Goal: Task Accomplishment & Management: Use online tool/utility

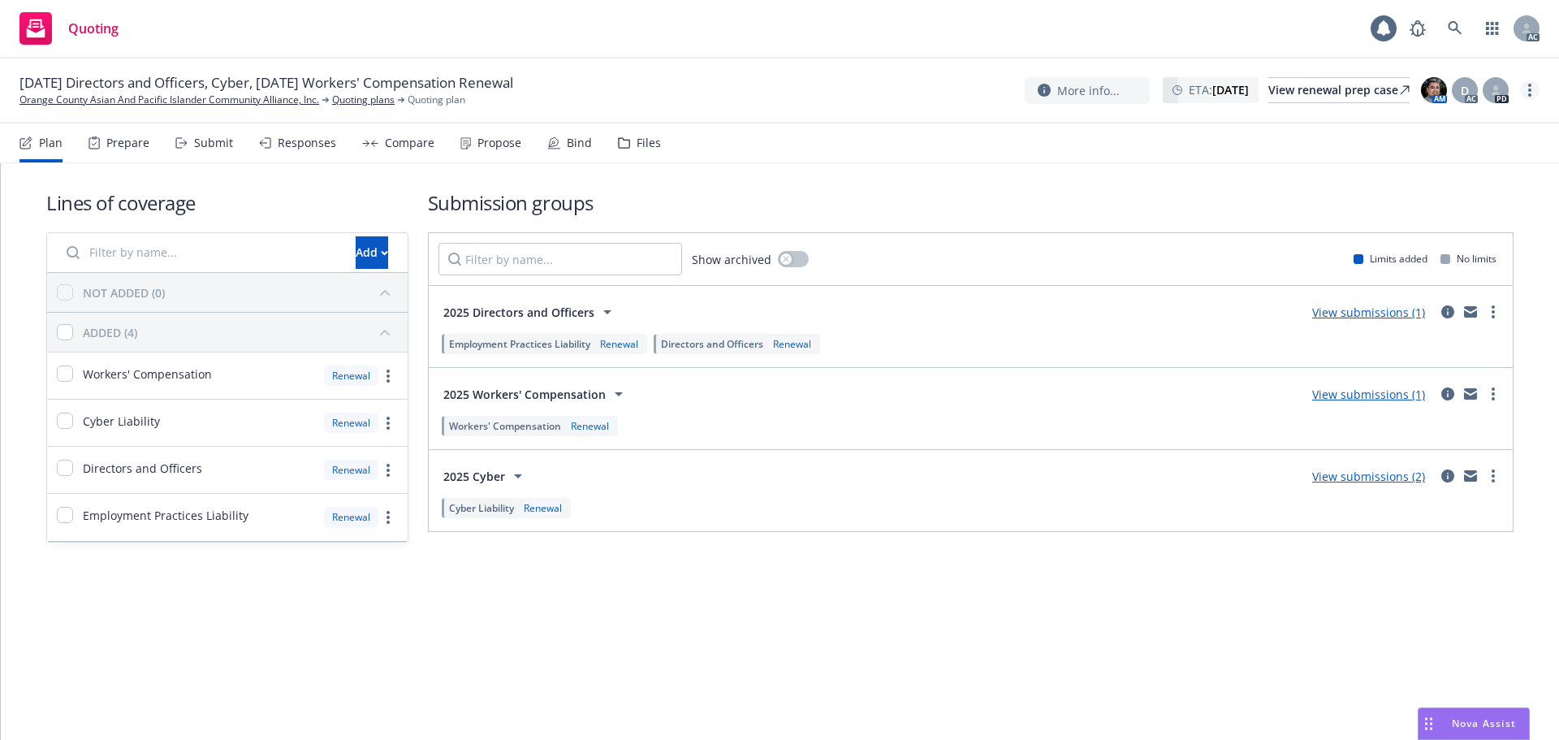
click at [1524, 85] on link "more" at bounding box center [1529, 89] width 19 height 19
click at [1485, 126] on link "Copy logging email" at bounding box center [1448, 123] width 181 height 32
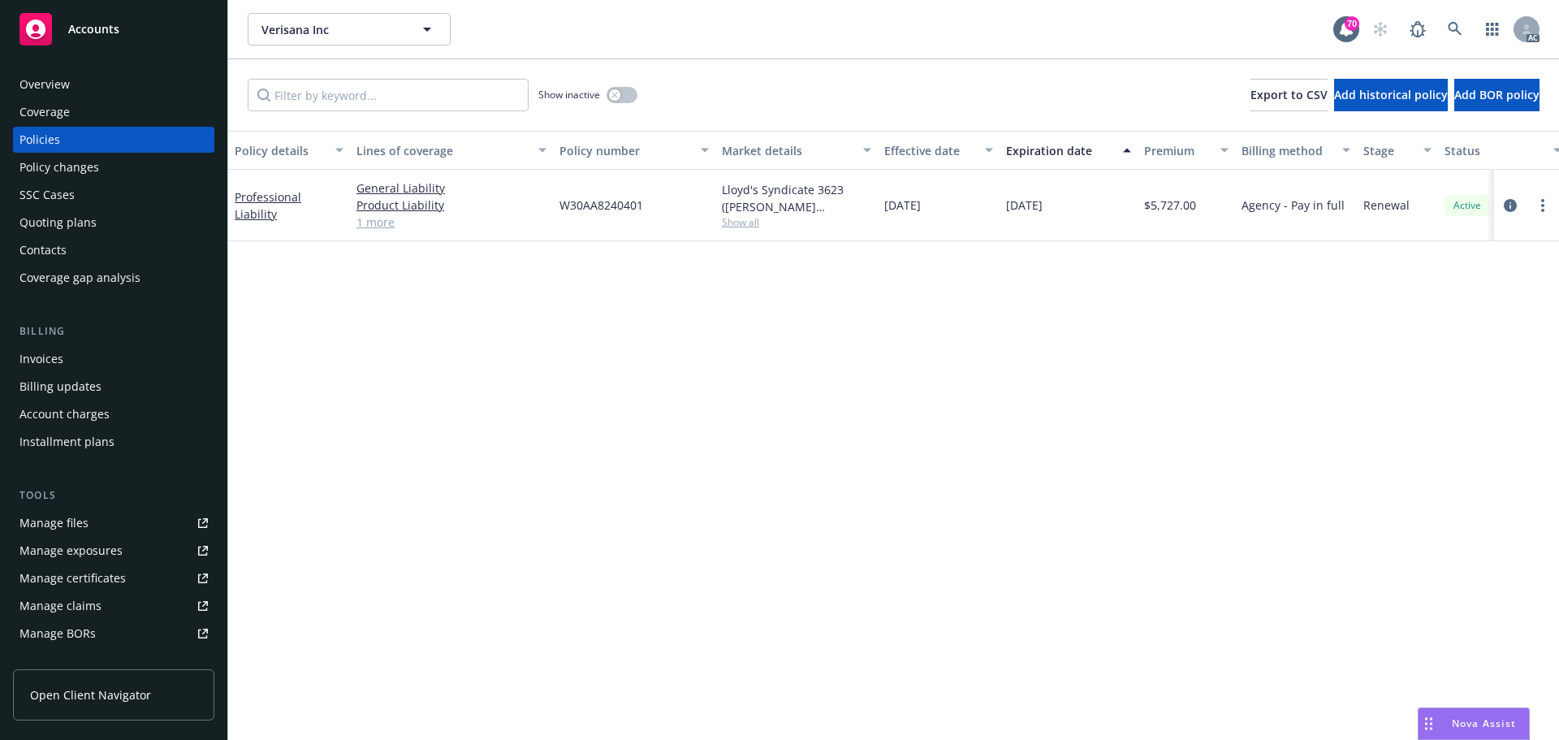
drag, startPoint x: 766, startPoint y: 354, endPoint x: 759, endPoint y: 346, distance: 10.4
click at [766, 355] on div "Policy details Lines of coverage Policy number Market details Effective date Ex…" at bounding box center [893, 435] width 1331 height 609
click at [89, 86] on div "Overview" at bounding box center [113, 84] width 188 height 26
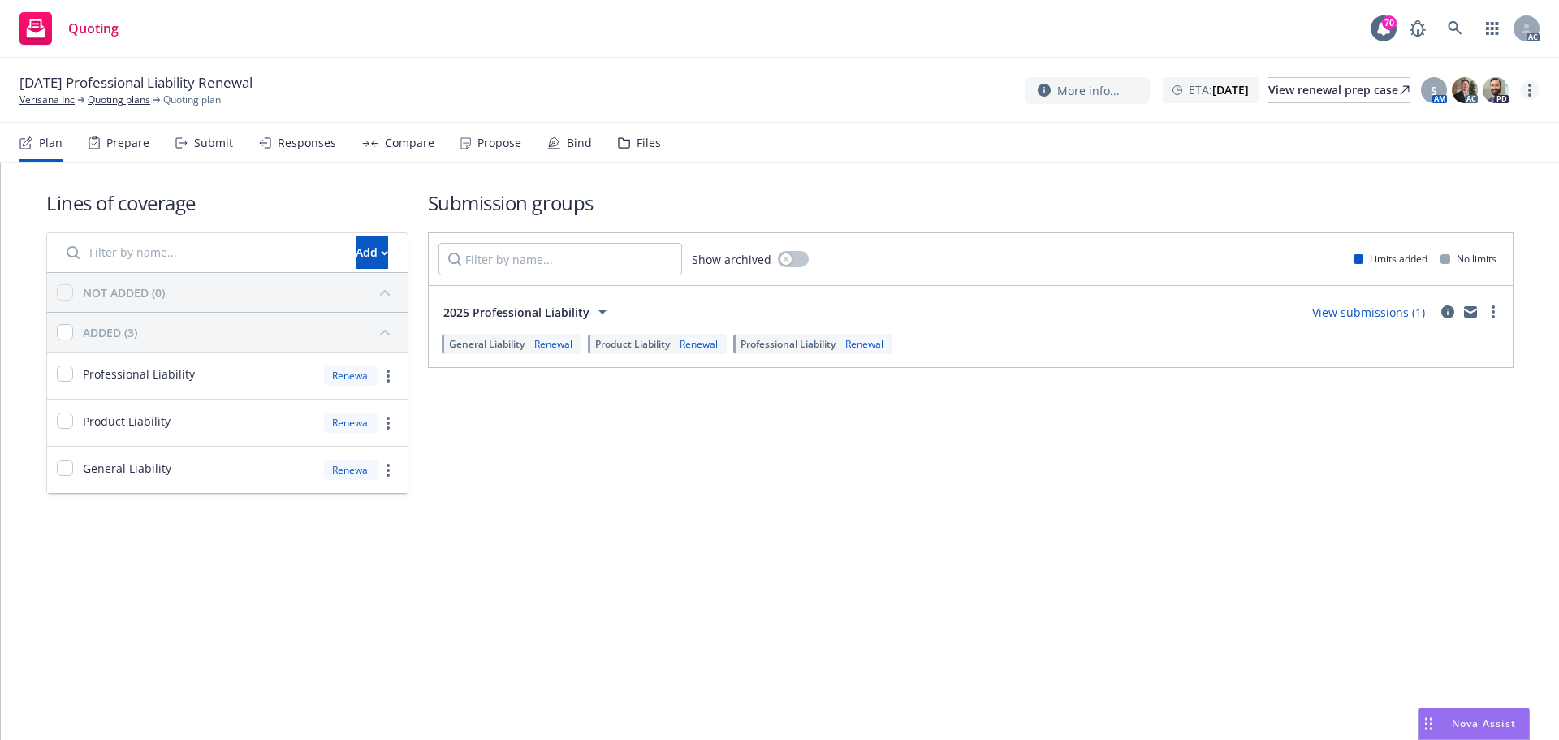
click at [1532, 89] on link "more" at bounding box center [1529, 89] width 19 height 19
drag, startPoint x: 1496, startPoint y: 122, endPoint x: 1478, endPoint y: 122, distance: 17.9
click at [1496, 122] on link "Copy logging email" at bounding box center [1448, 123] width 181 height 32
click at [230, 145] on div "Plan Prepare Submit Responses Compare Propose Bind Files" at bounding box center [340, 142] width 642 height 39
click at [200, 152] on div "Submit" at bounding box center [204, 142] width 58 height 39
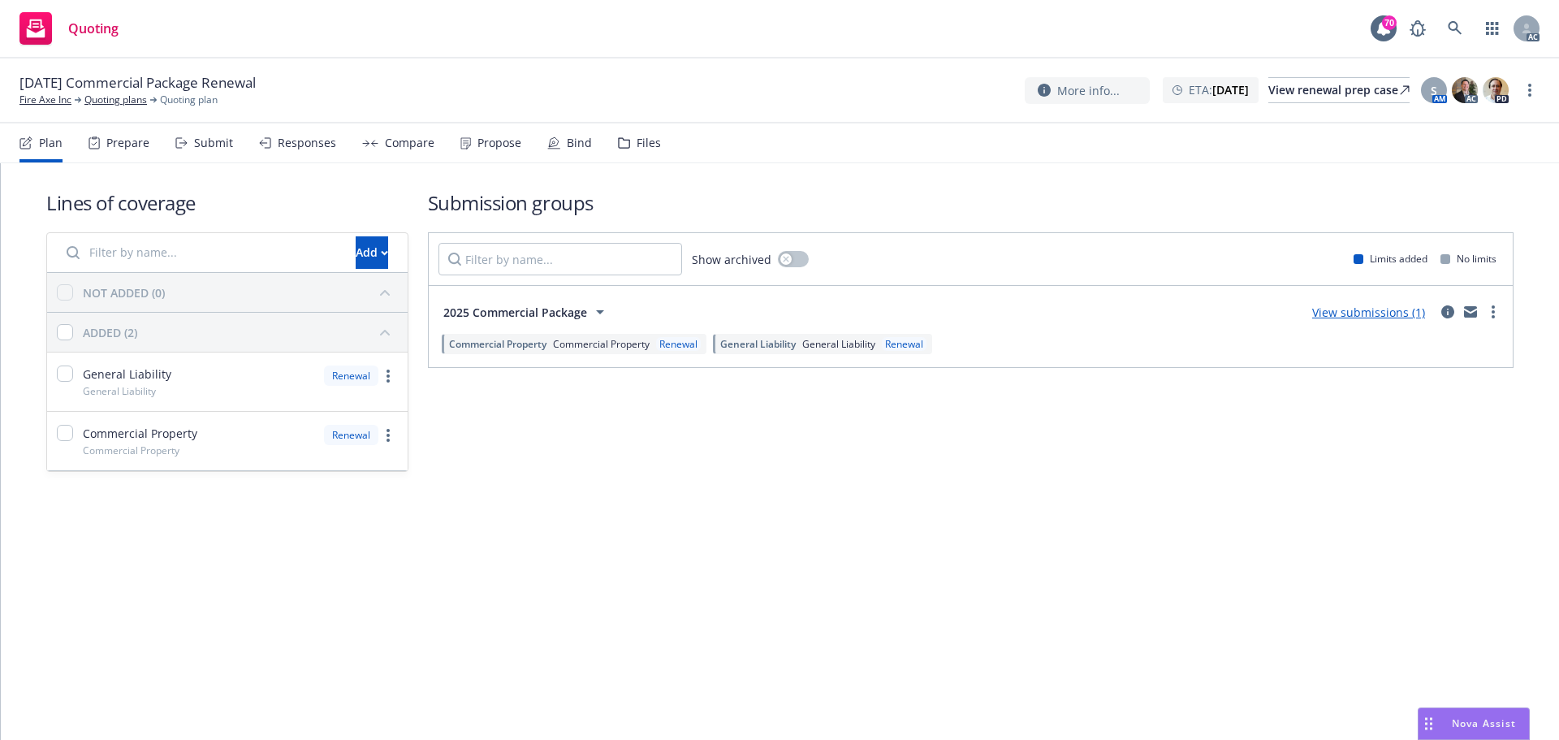
click at [211, 141] on div "Submit" at bounding box center [213, 142] width 39 height 13
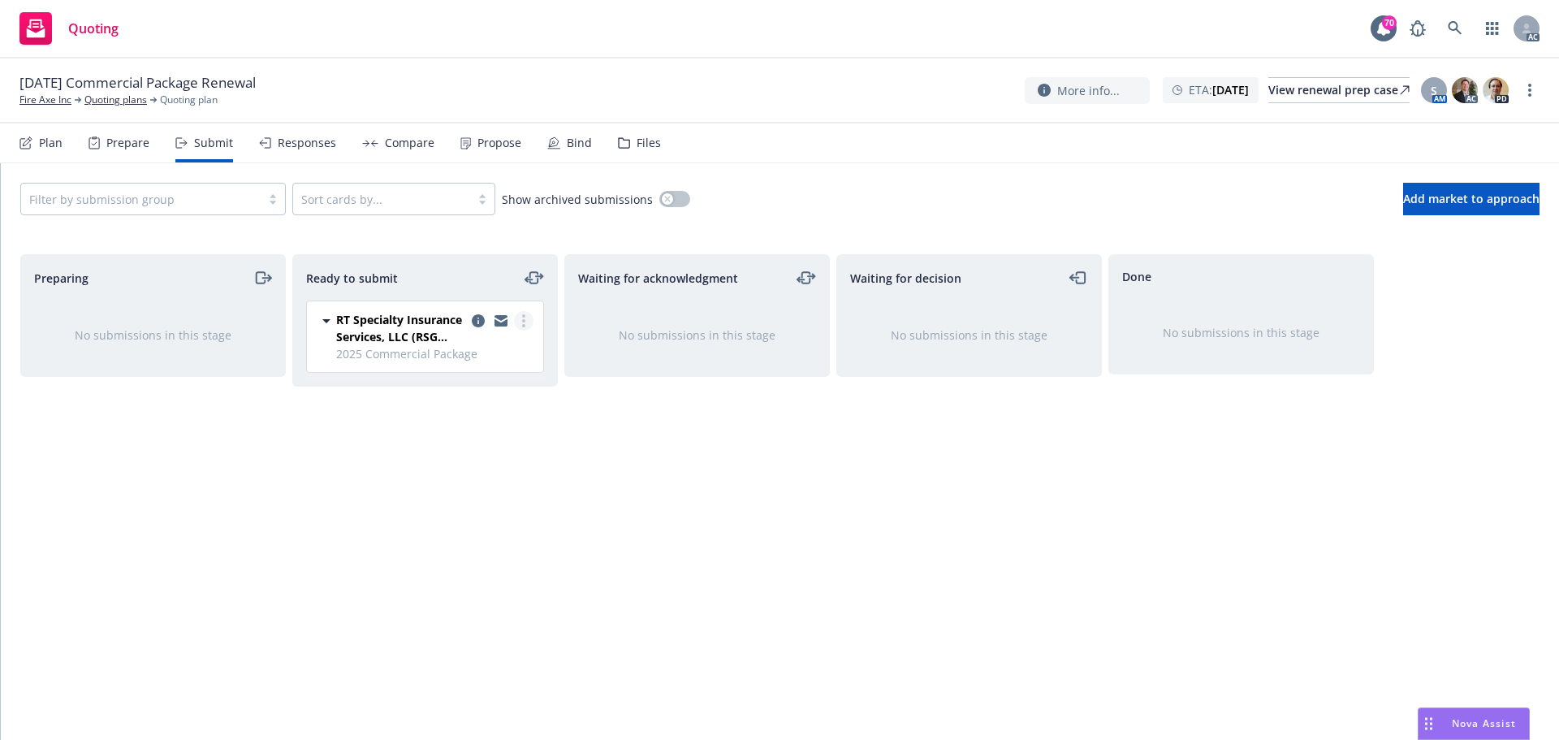
click at [533, 321] on link "more" at bounding box center [523, 320] width 19 height 19
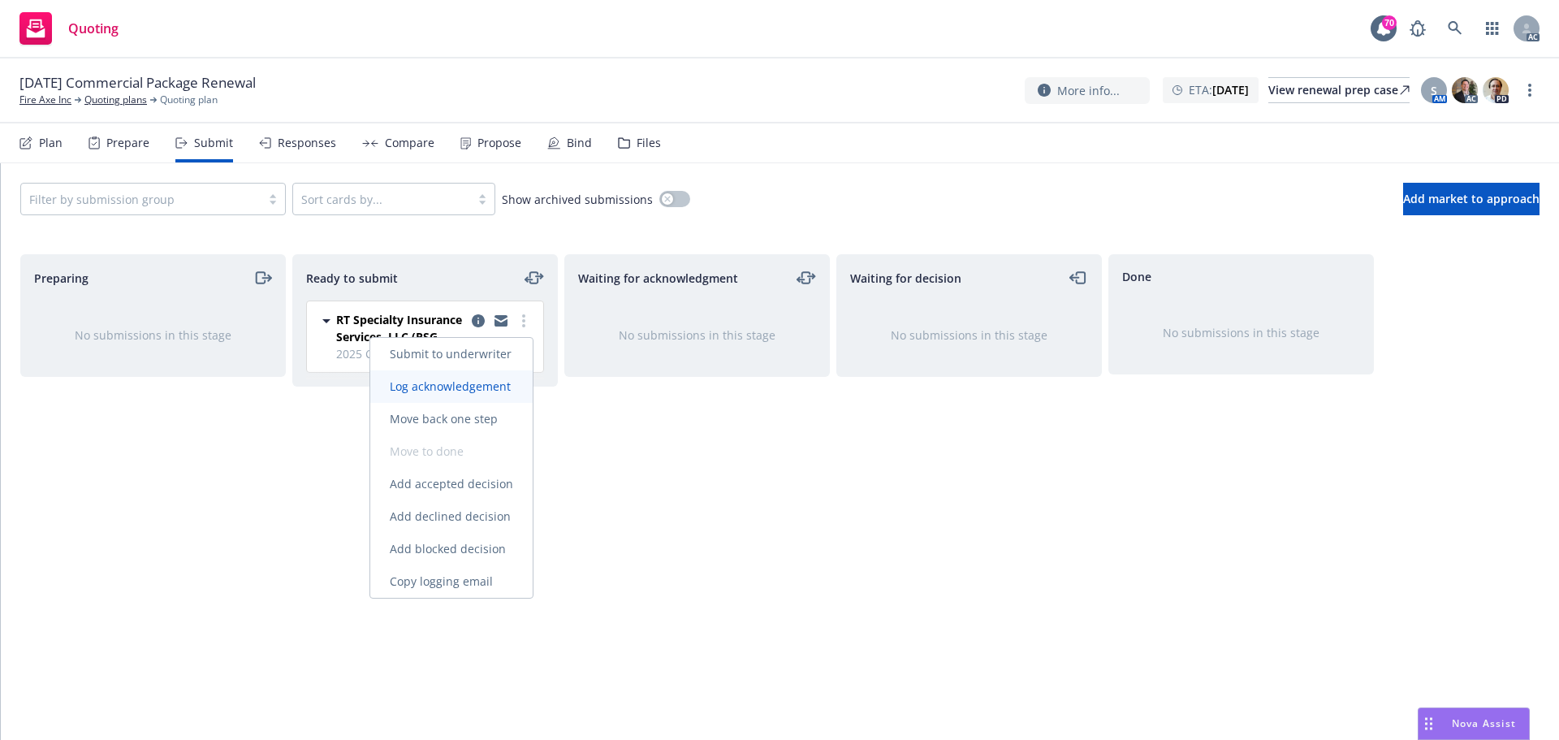
click at [501, 390] on span "Log acknowledgement" at bounding box center [450, 385] width 160 height 15
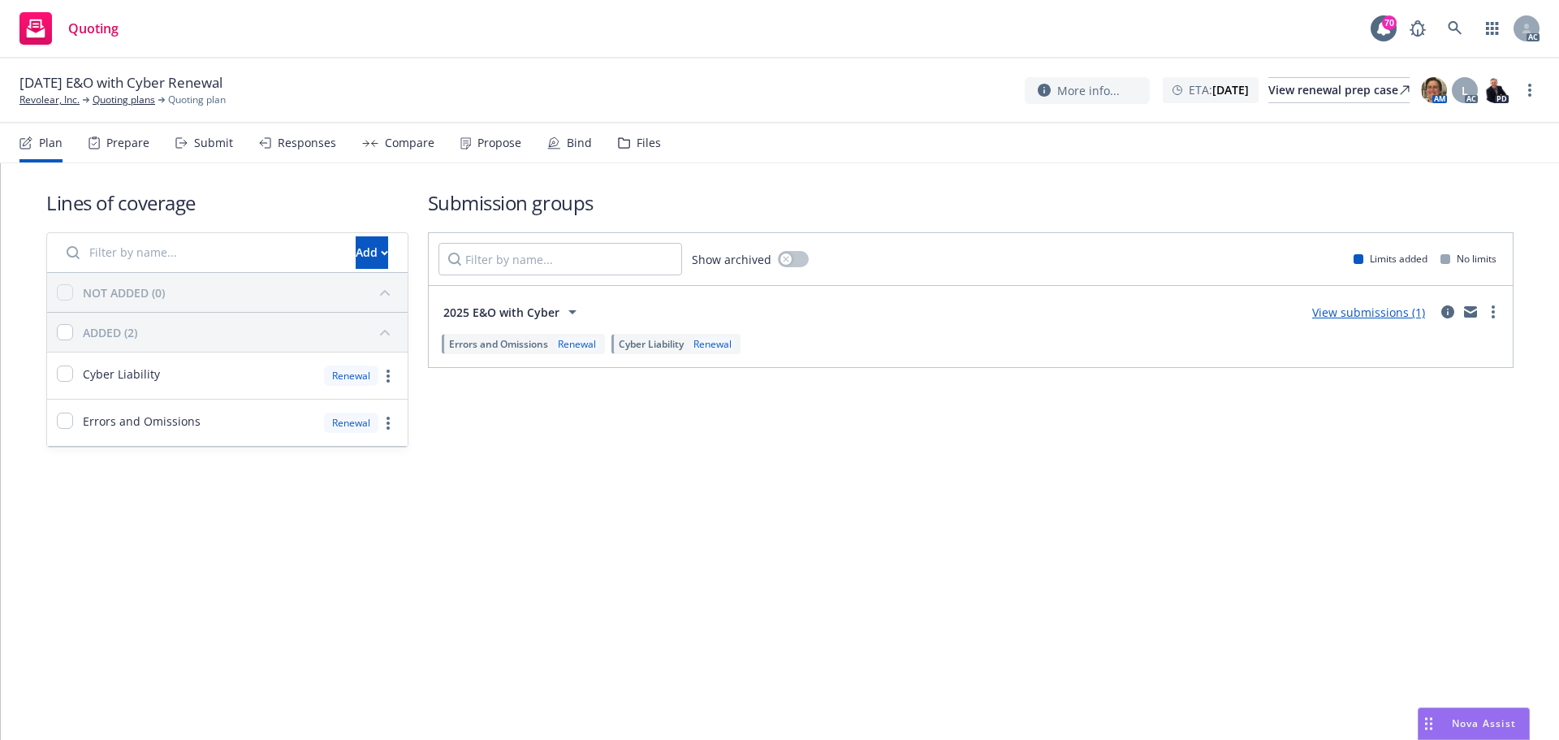
click at [187, 141] on div "Submit" at bounding box center [204, 142] width 58 height 39
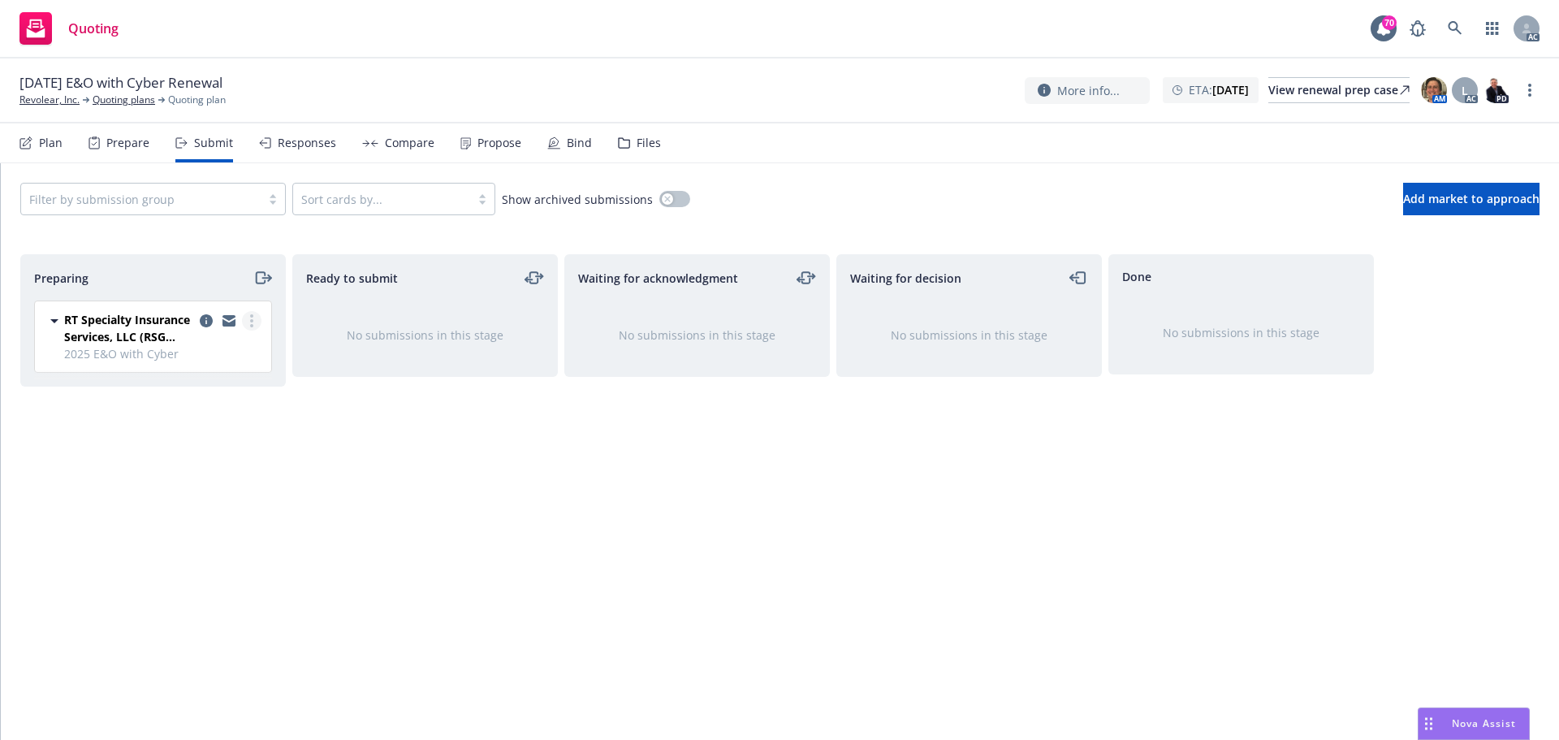
click at [250, 322] on icon "more" at bounding box center [251, 320] width 3 height 13
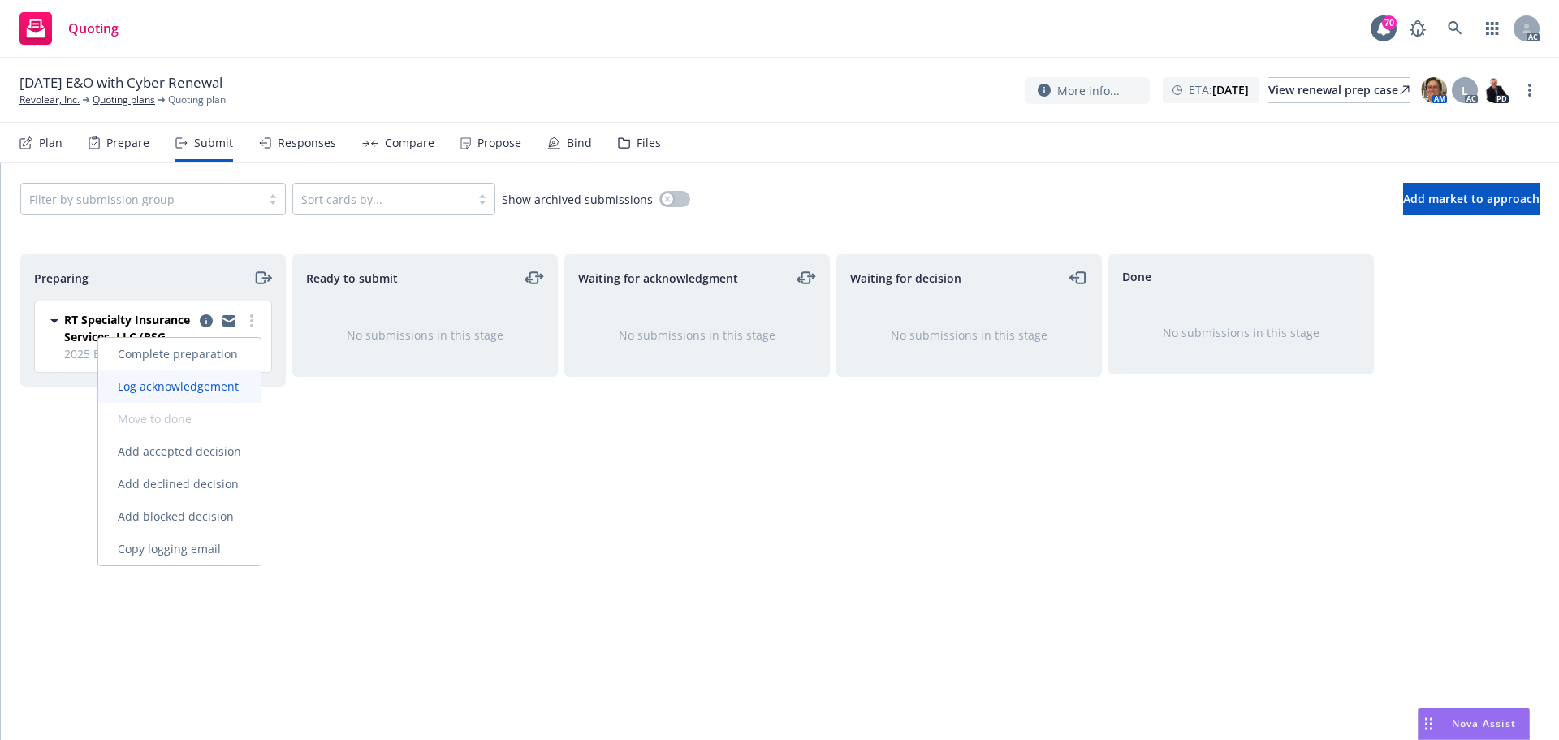
click at [212, 391] on span "Log acknowledgement" at bounding box center [178, 385] width 160 height 15
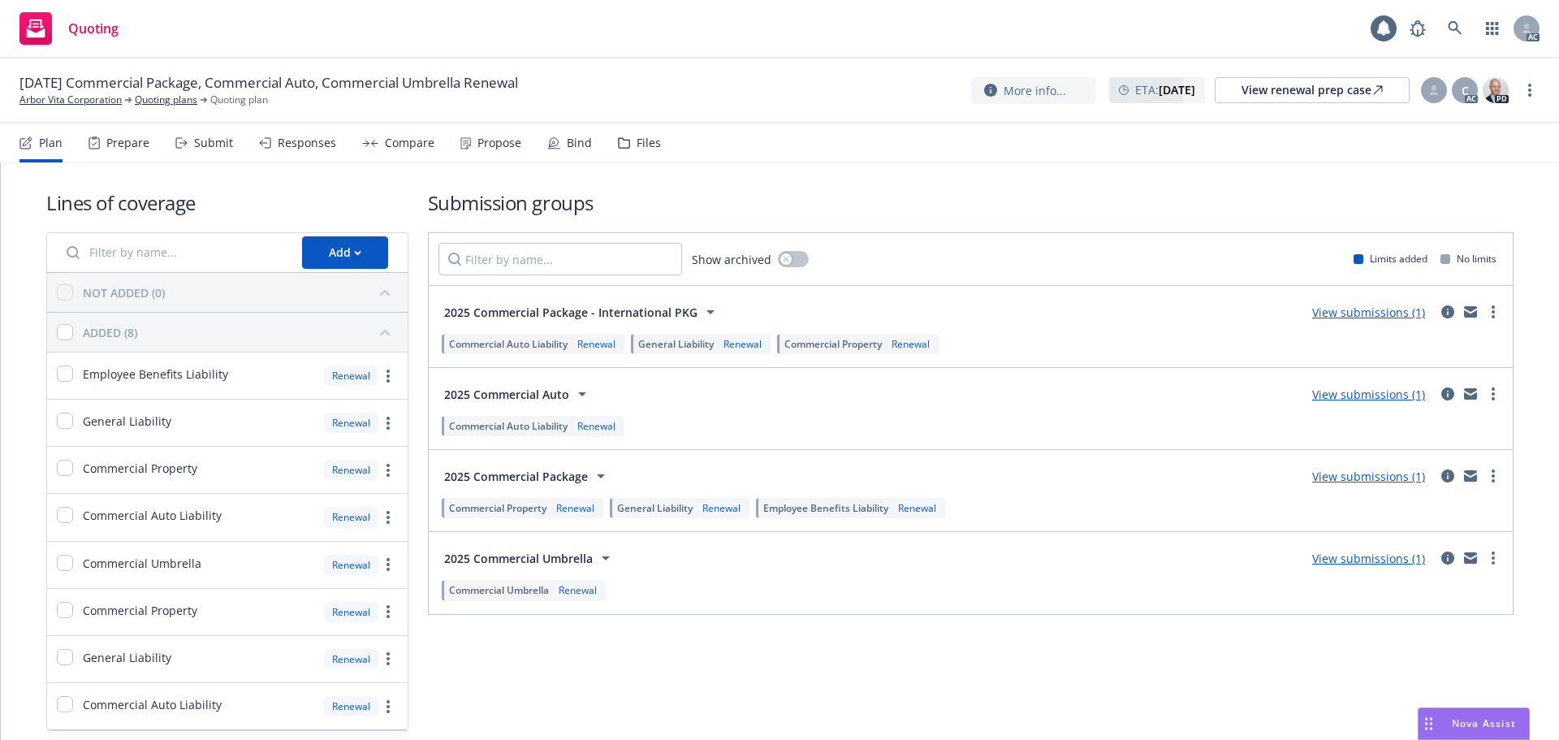
click at [211, 150] on div "Submit" at bounding box center [204, 142] width 58 height 39
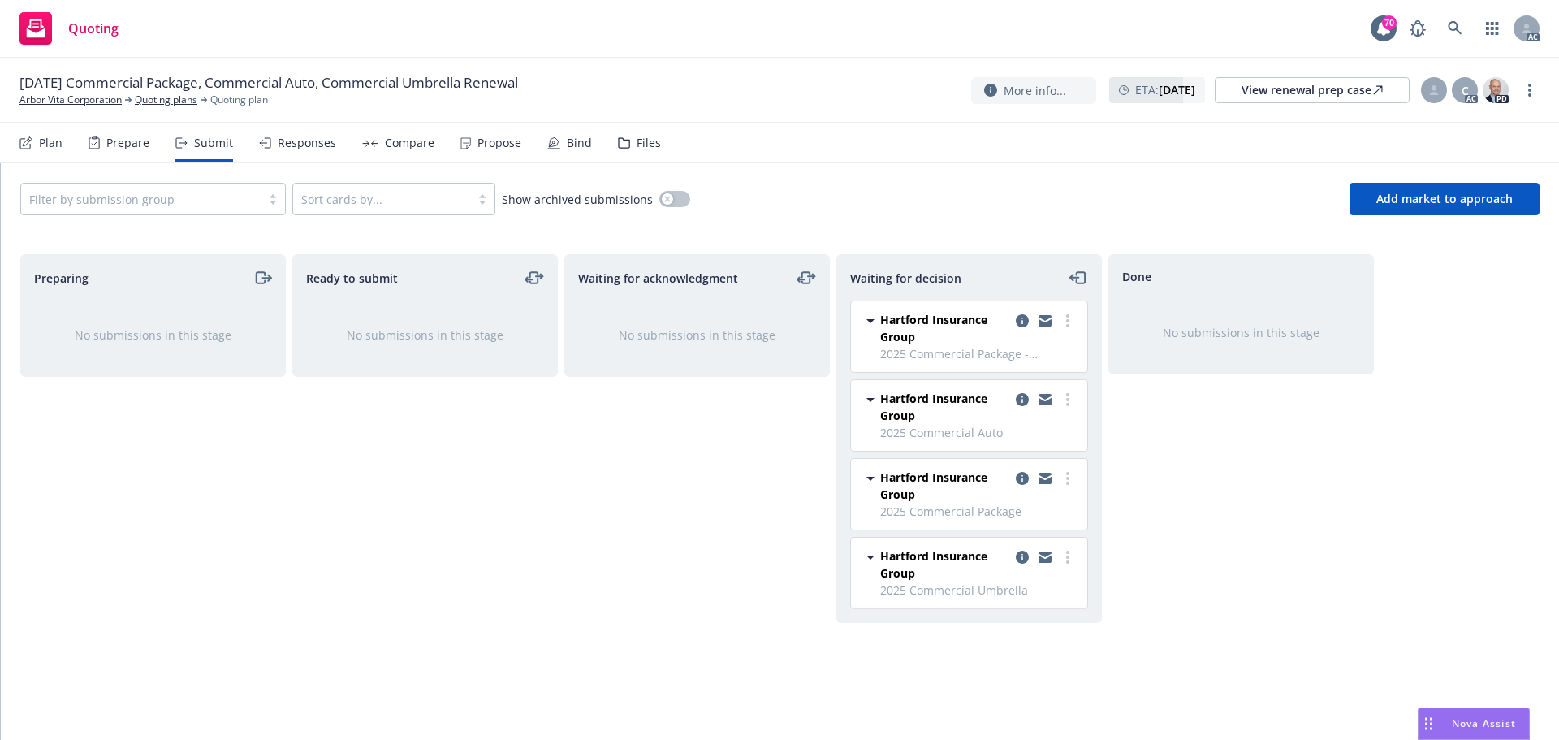
click at [300, 152] on div "Responses" at bounding box center [297, 142] width 77 height 39
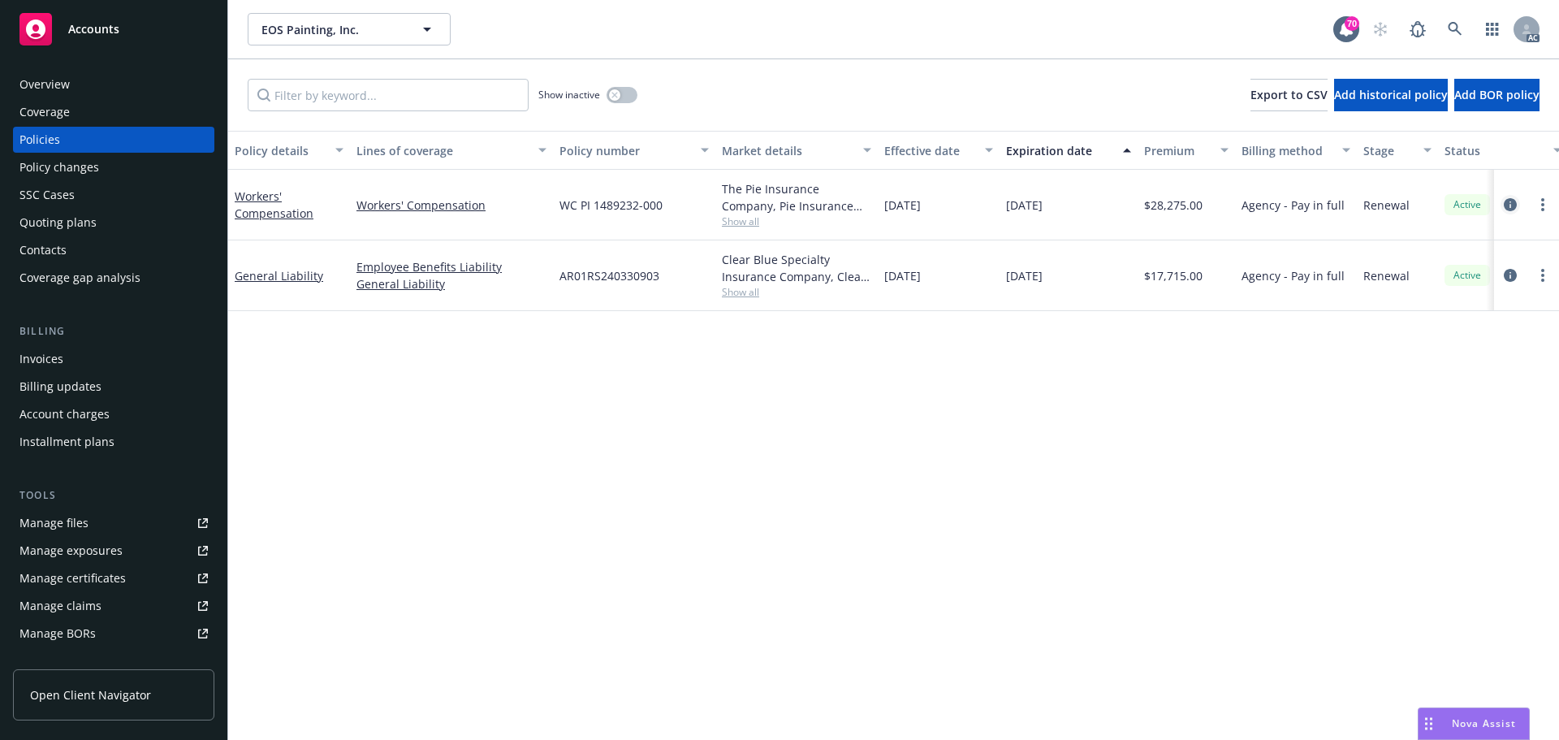
click at [1504, 199] on icon "circleInformation" at bounding box center [1510, 204] width 13 height 13
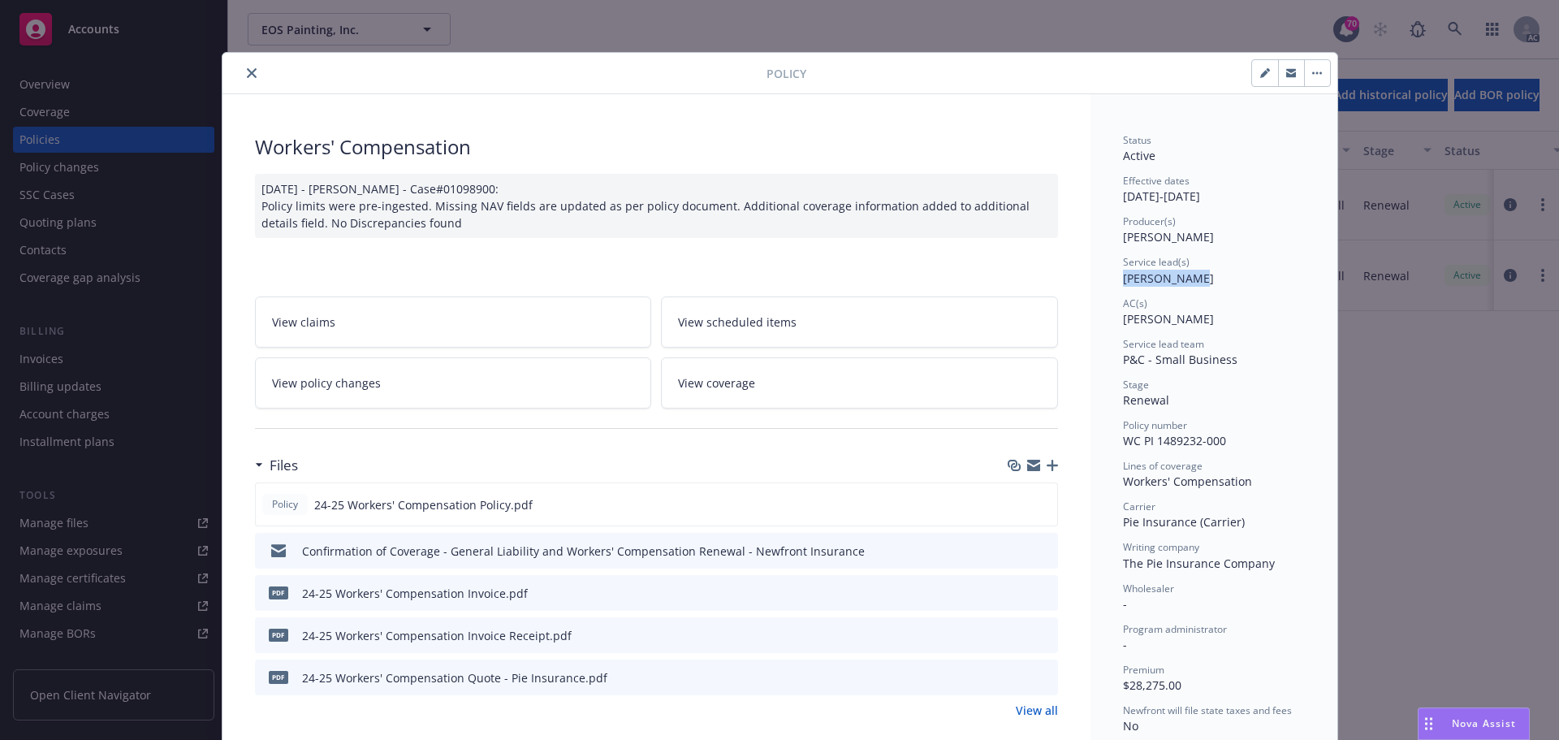
drag, startPoint x: 1207, startPoint y: 280, endPoint x: 1111, endPoint y: 280, distance: 95.8
copy span "Marlowe Milo"
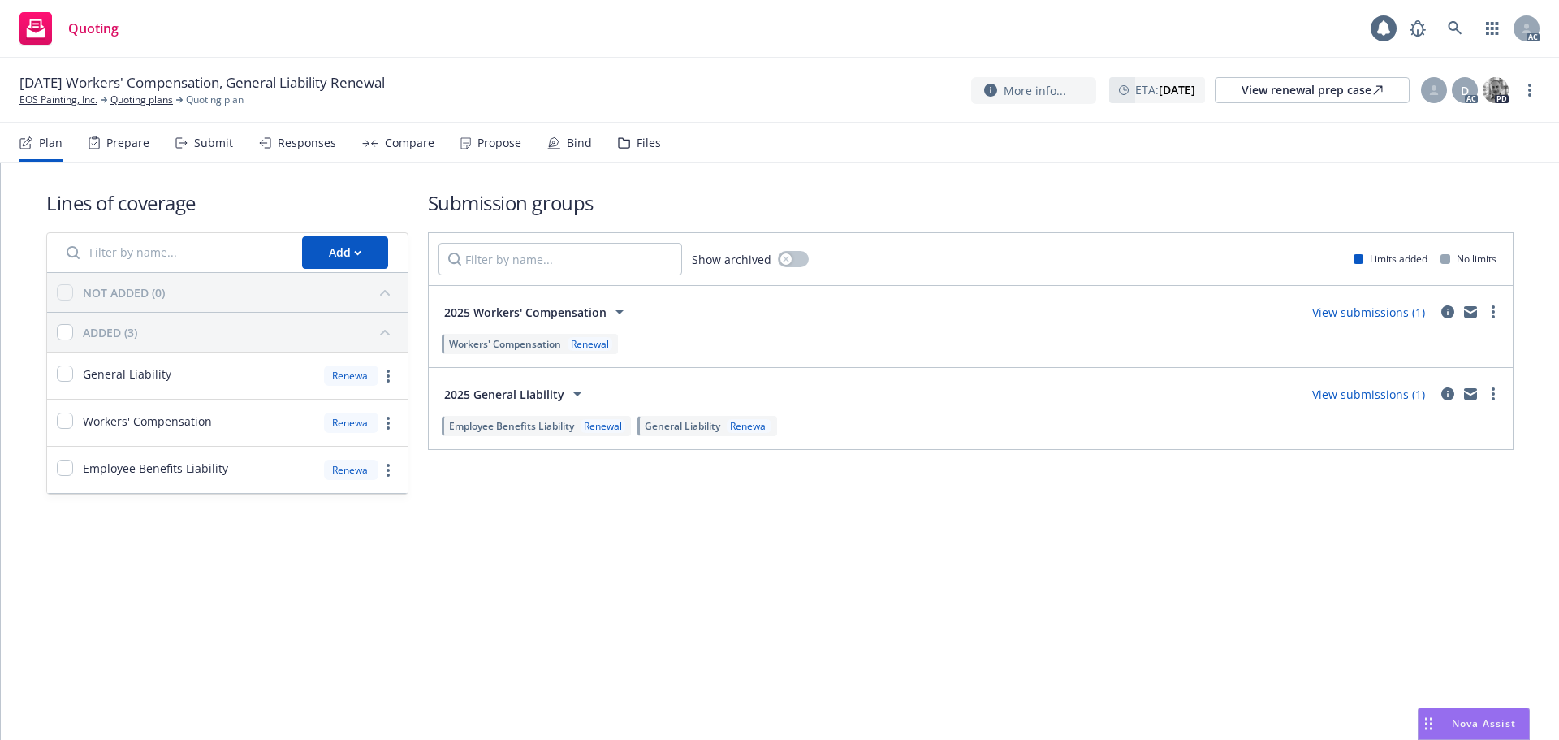
click at [1061, 524] on div "Lines of coverage Add NOT ADDED (0) ADDED (3) General Liability Renewal Workers…" at bounding box center [780, 364] width 1558 height 403
click at [1528, 89] on link "more" at bounding box center [1529, 89] width 19 height 19
click at [1496, 114] on link "Copy logging email" at bounding box center [1448, 123] width 181 height 32
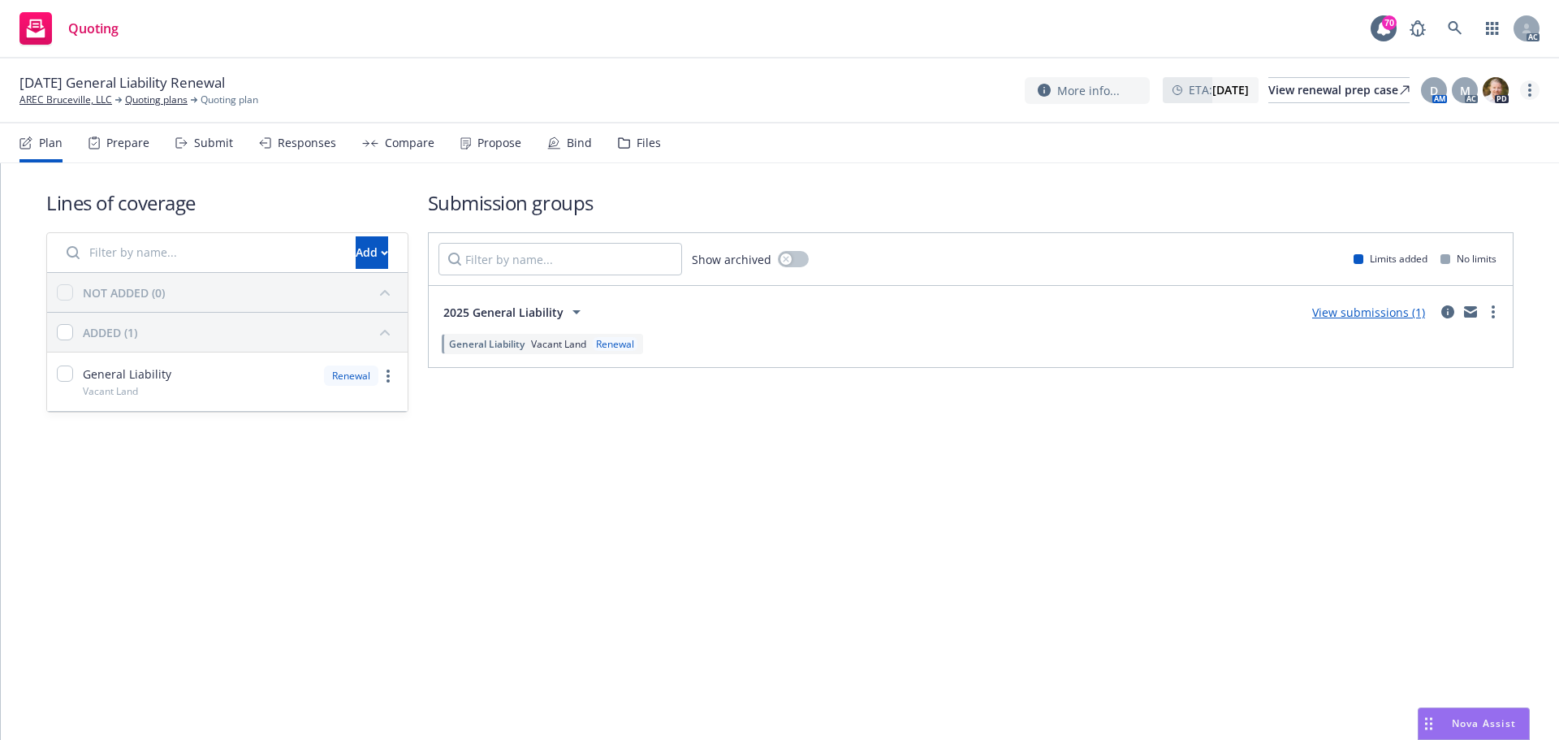
click at [1534, 93] on link "more" at bounding box center [1529, 89] width 19 height 19
click at [1437, 132] on link "Copy logging email" at bounding box center [1448, 123] width 181 height 32
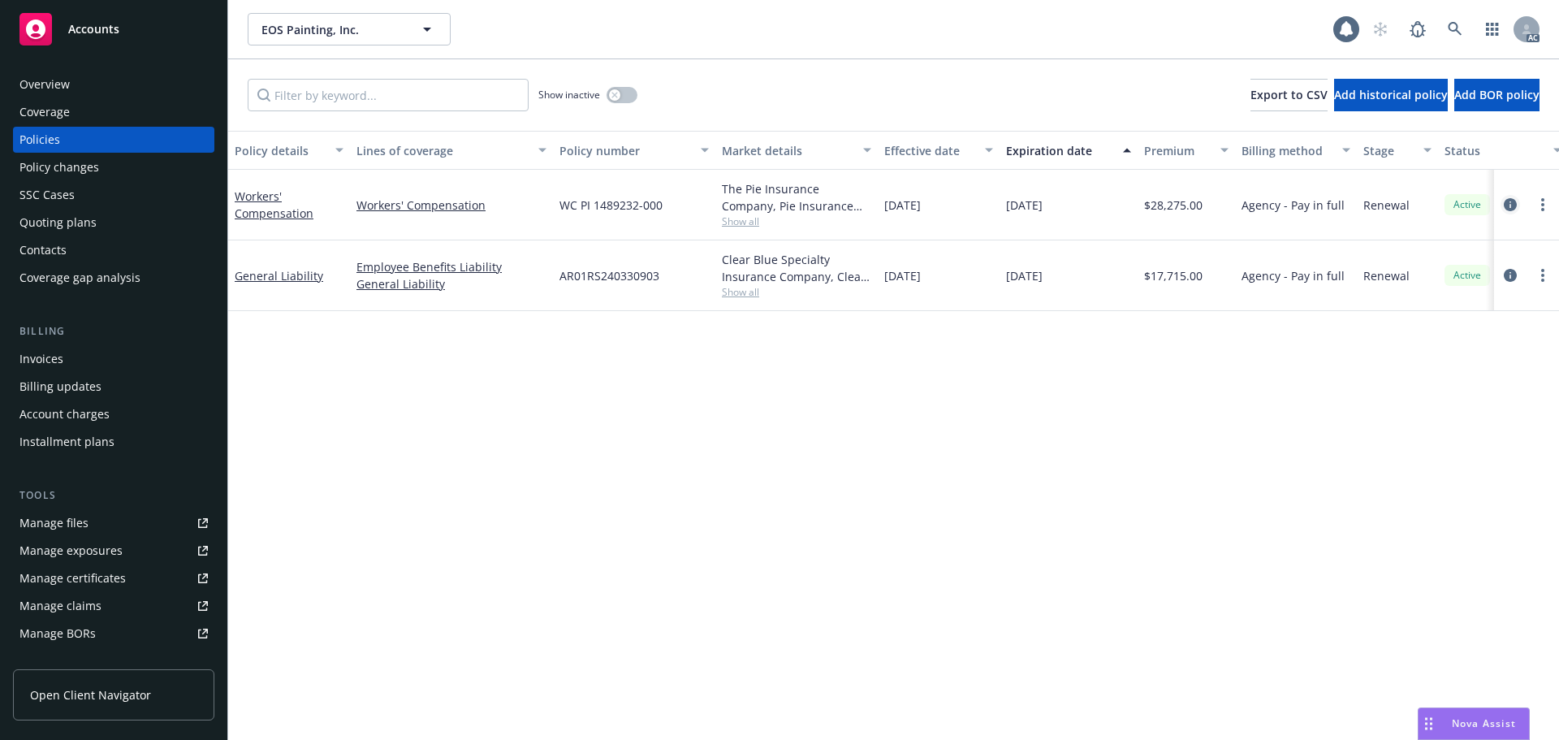
click at [1513, 206] on icon "circleInformation" at bounding box center [1510, 204] width 13 height 13
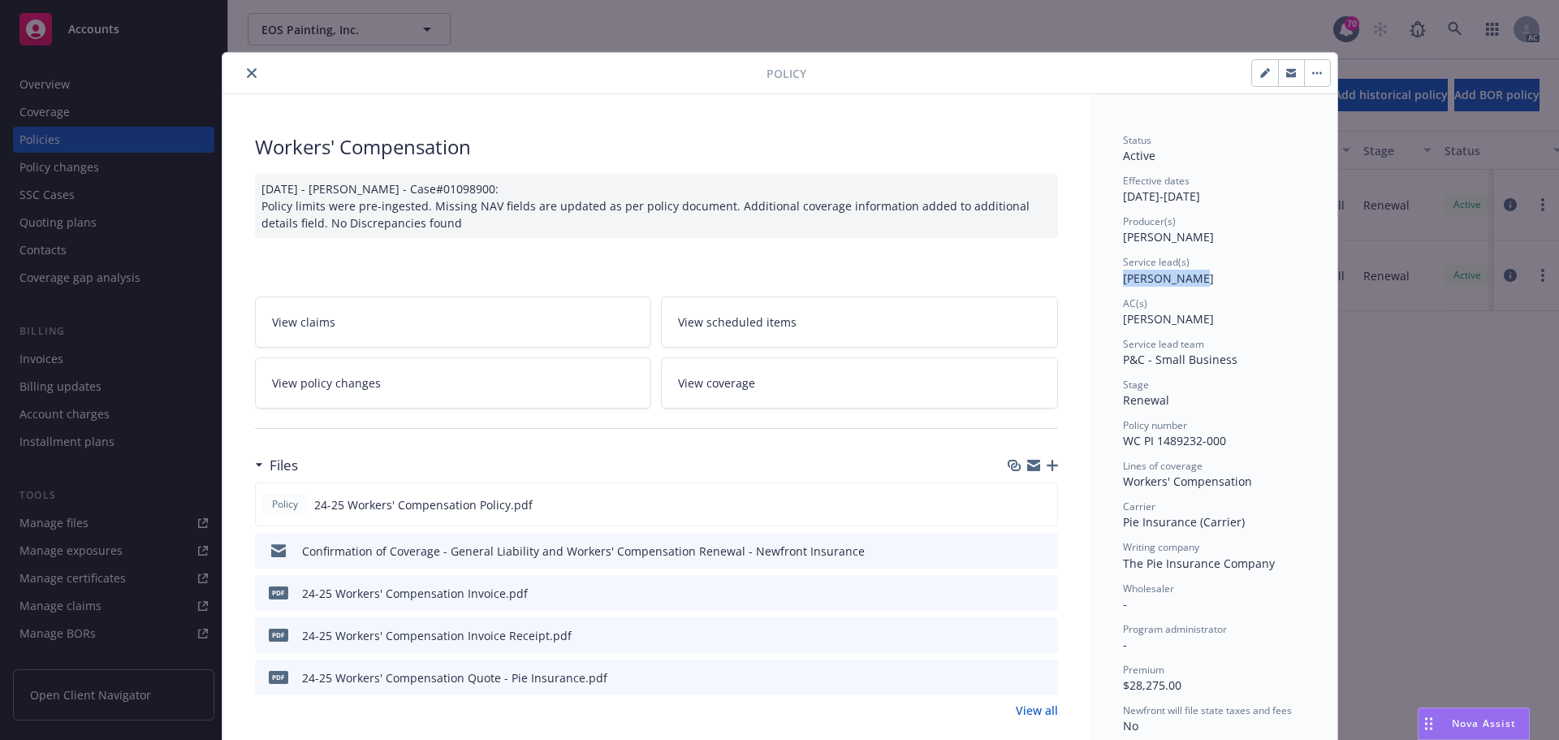
drag, startPoint x: 1117, startPoint y: 282, endPoint x: 1195, endPoint y: 279, distance: 77.2
click at [1195, 279] on div "Service lead(s) Marlowe Milo" at bounding box center [1214, 270] width 182 height 31
copy span "Marlowe Milo"
click at [247, 76] on icon "close" at bounding box center [252, 73] width 10 height 10
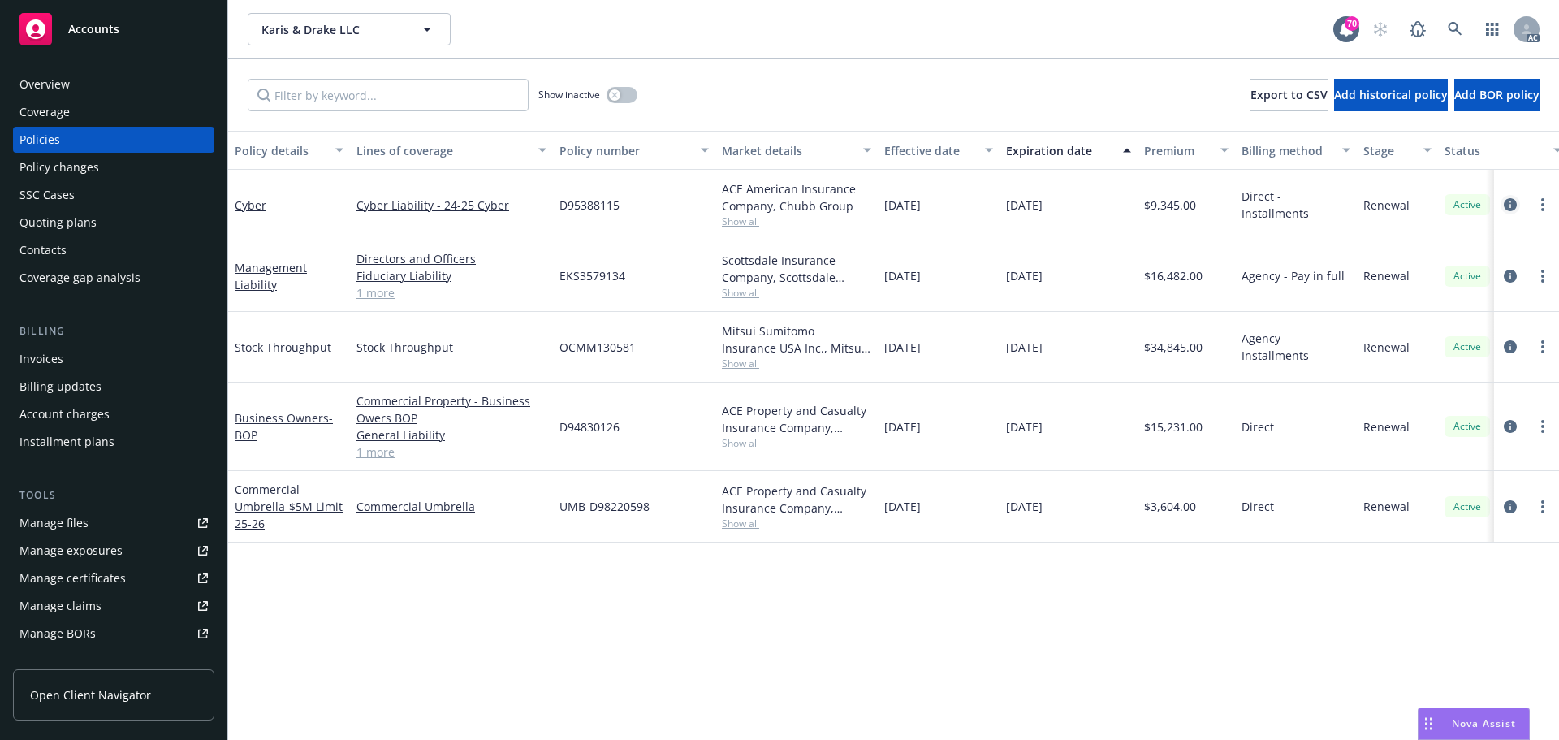
click at [1513, 205] on icon "circleInformation" at bounding box center [1510, 204] width 13 height 13
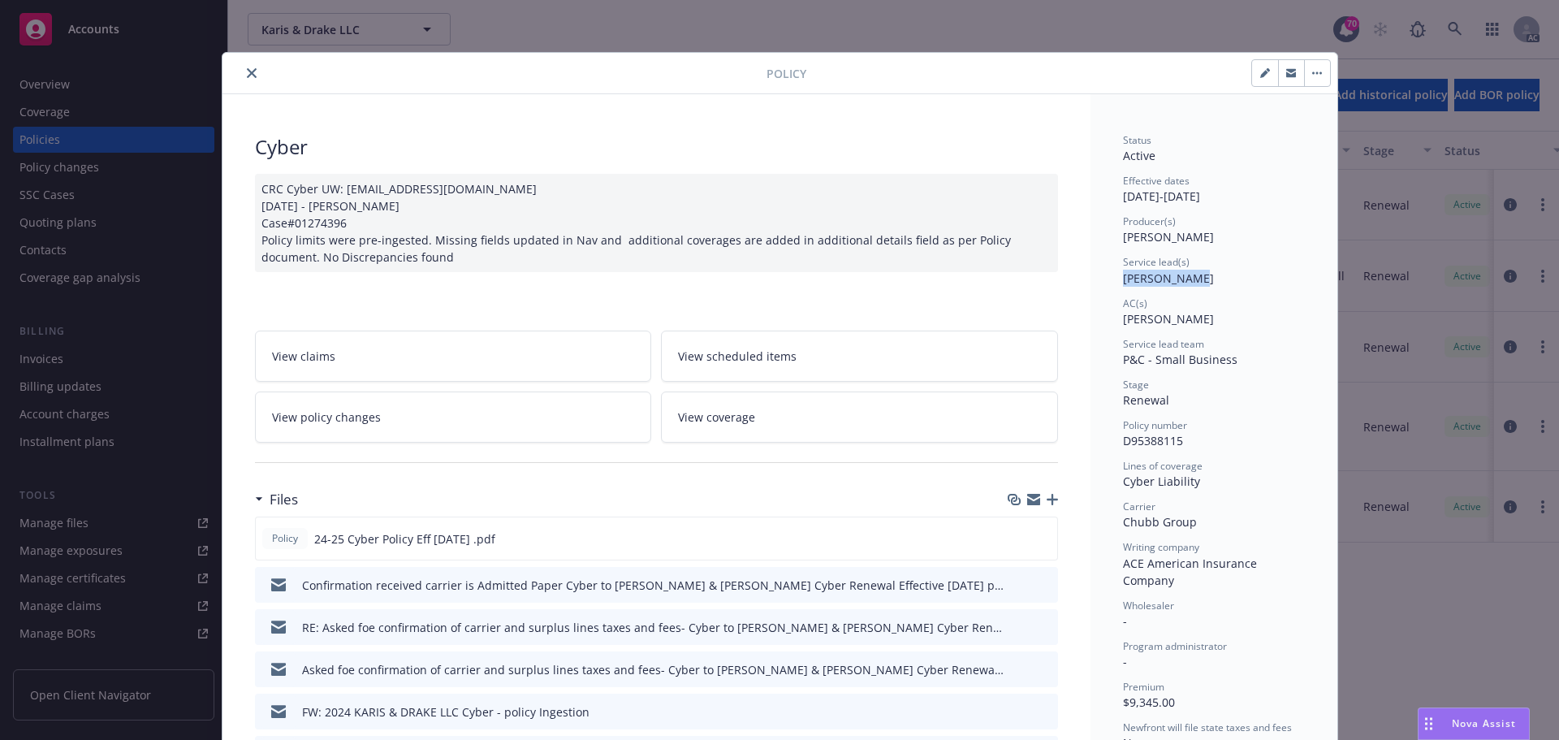
drag, startPoint x: 1116, startPoint y: 283, endPoint x: 1199, endPoint y: 283, distance: 83.6
copy span "[PERSON_NAME]"
click at [247, 72] on icon "close" at bounding box center [252, 73] width 10 height 10
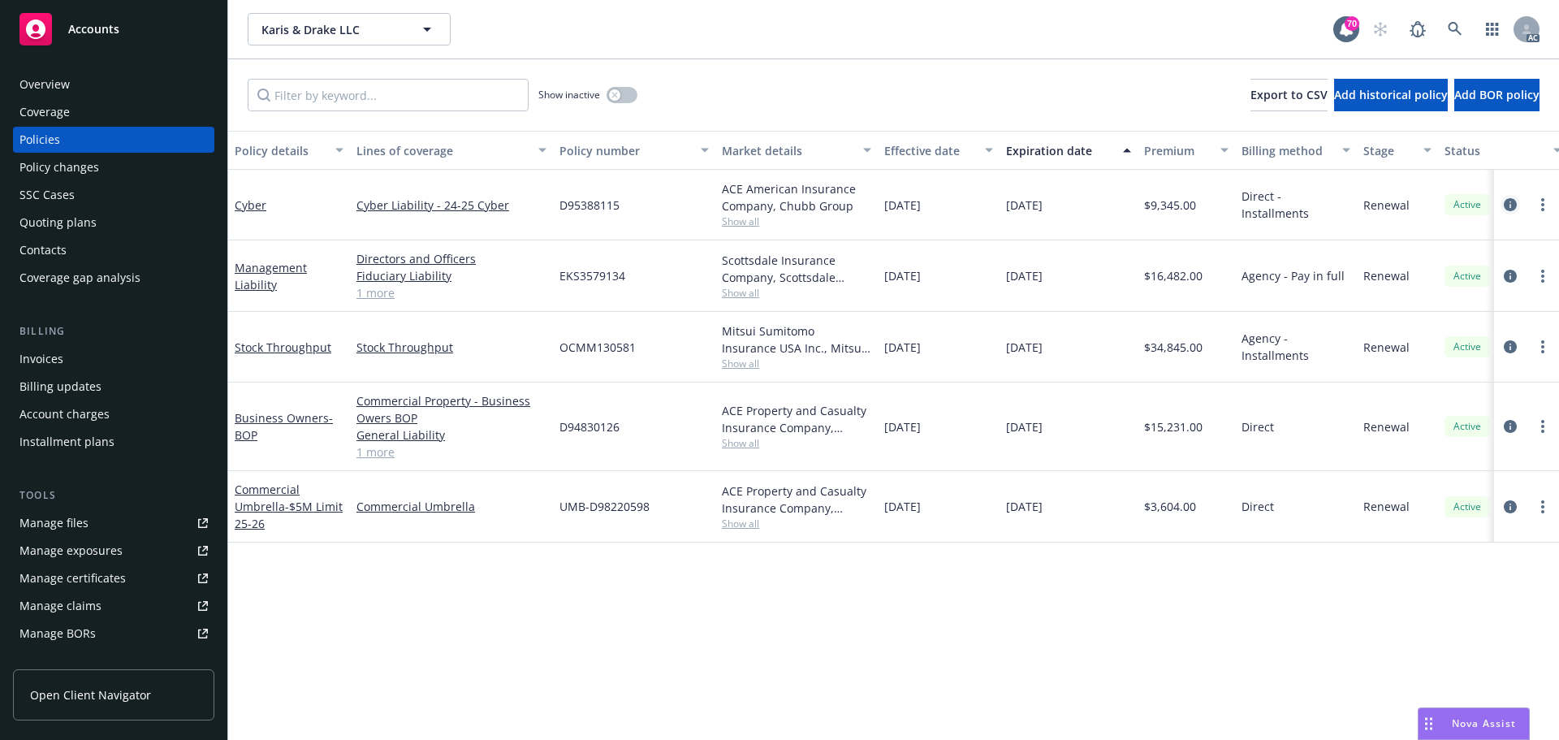
click at [1507, 211] on link "circleInformation" at bounding box center [1510, 204] width 19 height 19
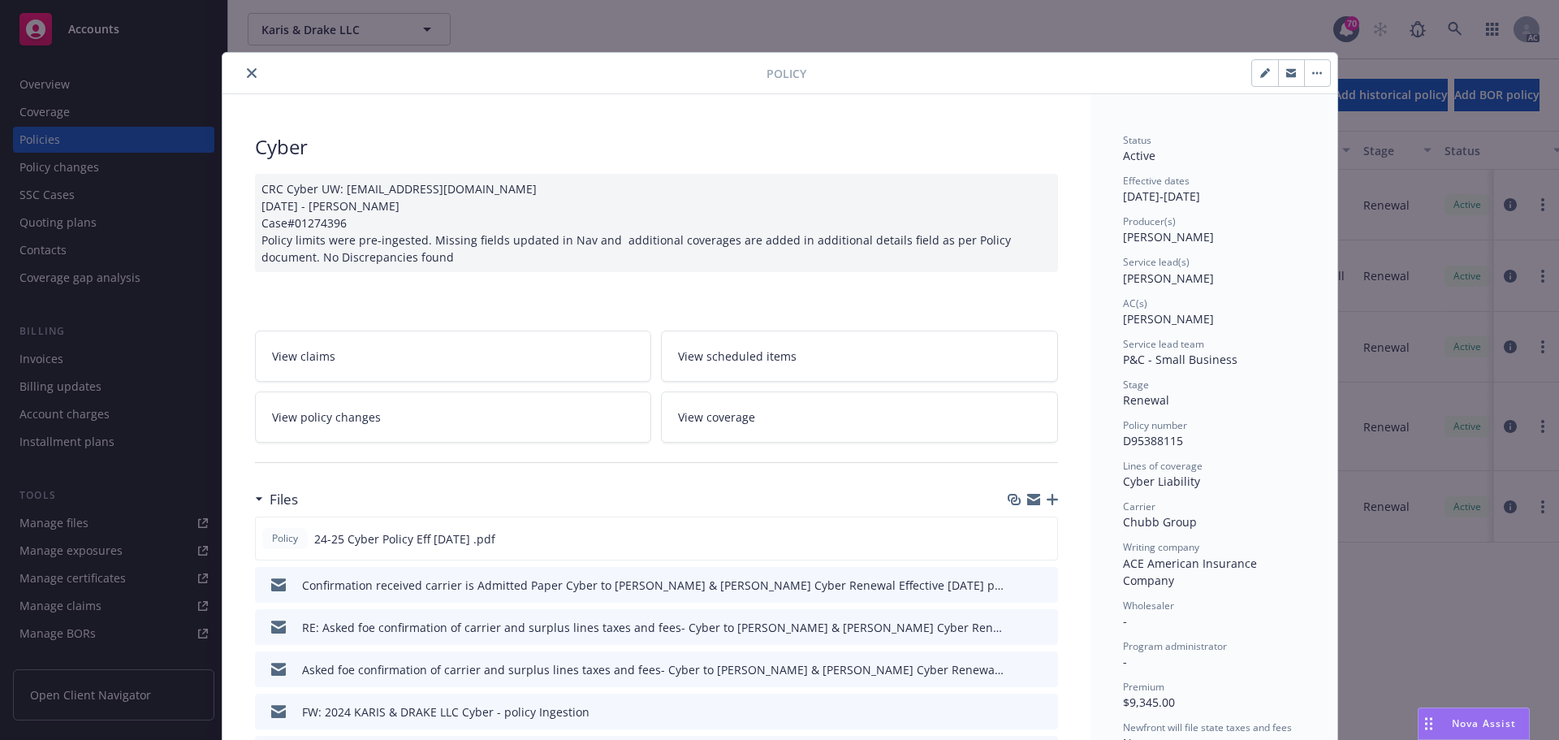
scroll to position [49, 0]
